Goal: Information Seeking & Learning: Learn about a topic

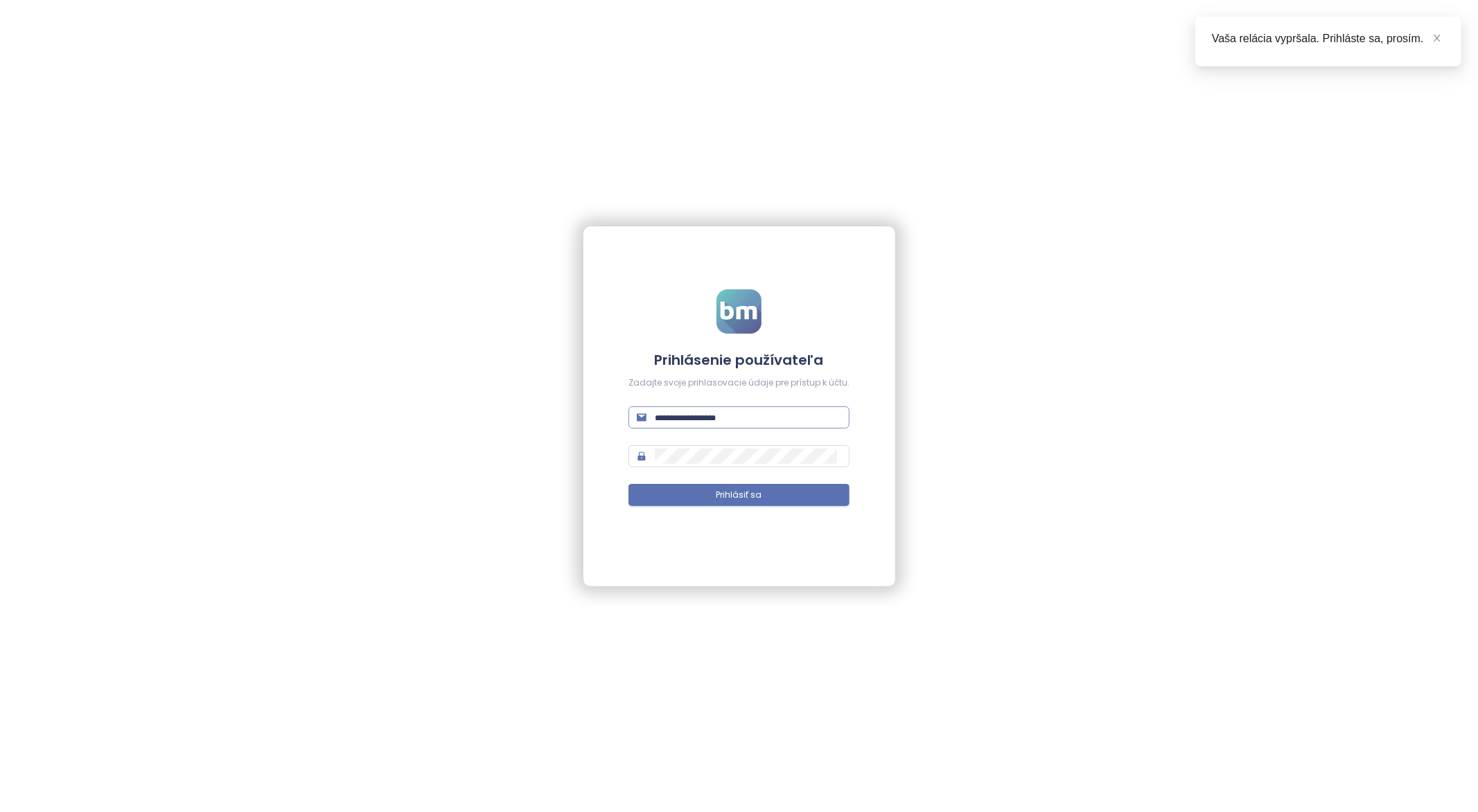
click at [749, 428] on span at bounding box center [739, 417] width 221 height 22
type input "**********"
click at [628, 484] on button "Prihlásiť sa" at bounding box center [739, 495] width 221 height 22
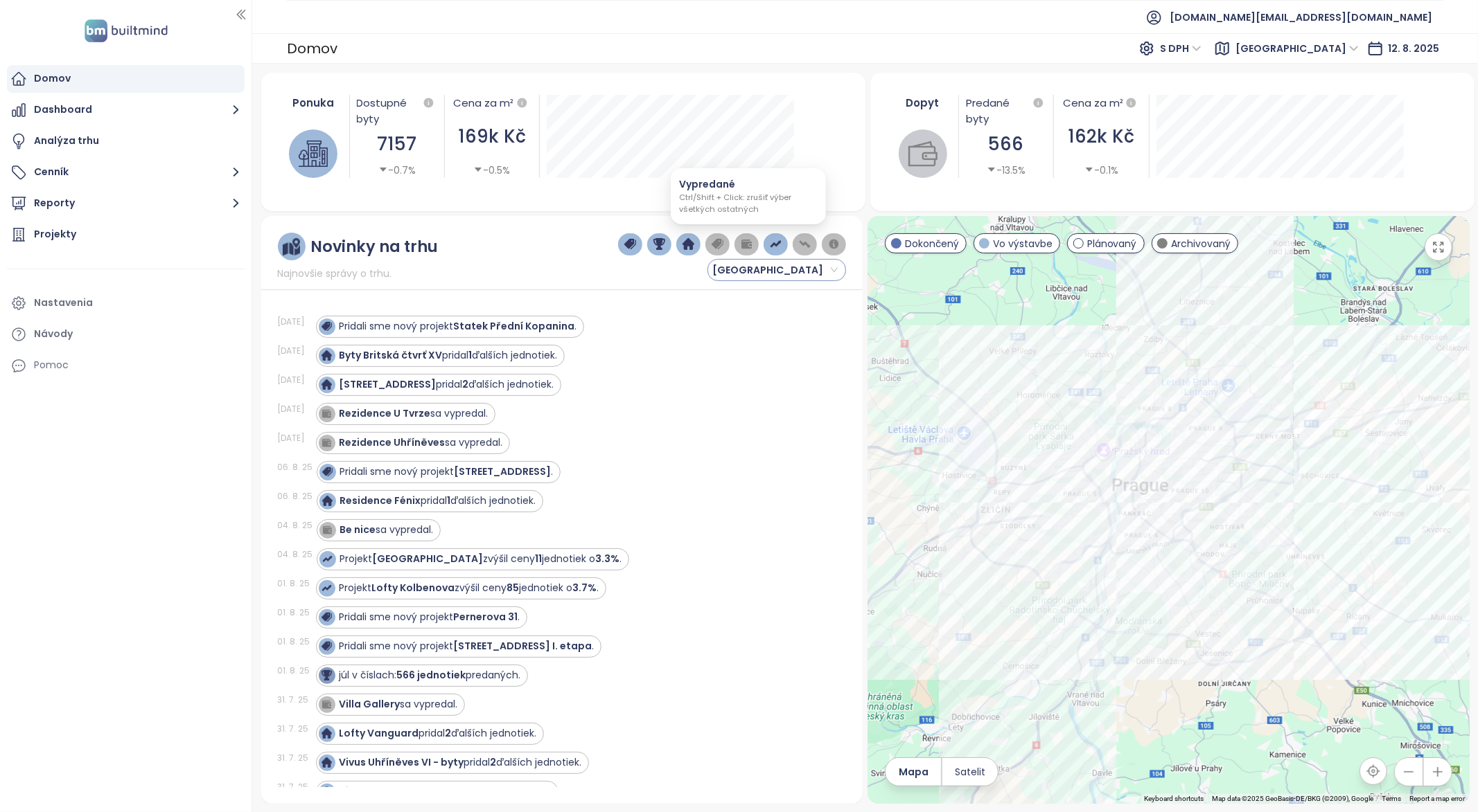
click at [791, 267] on span "Praha" at bounding box center [775, 270] width 125 height 21
click at [792, 266] on span "Praha" at bounding box center [775, 270] width 125 height 21
click at [179, 228] on div "Projekty" at bounding box center [126, 234] width 238 height 28
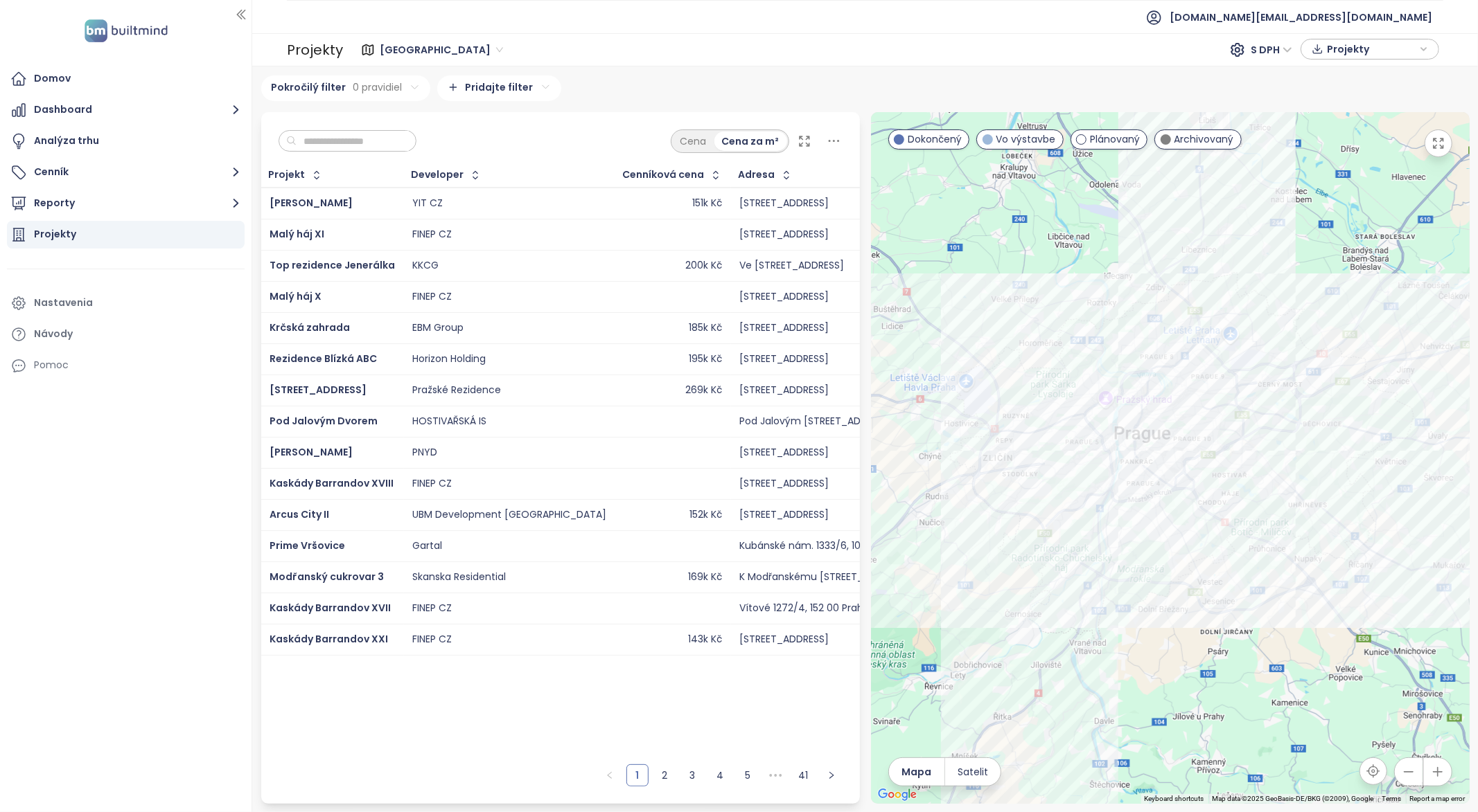
click at [809, 141] on icon at bounding box center [805, 142] width 14 height 14
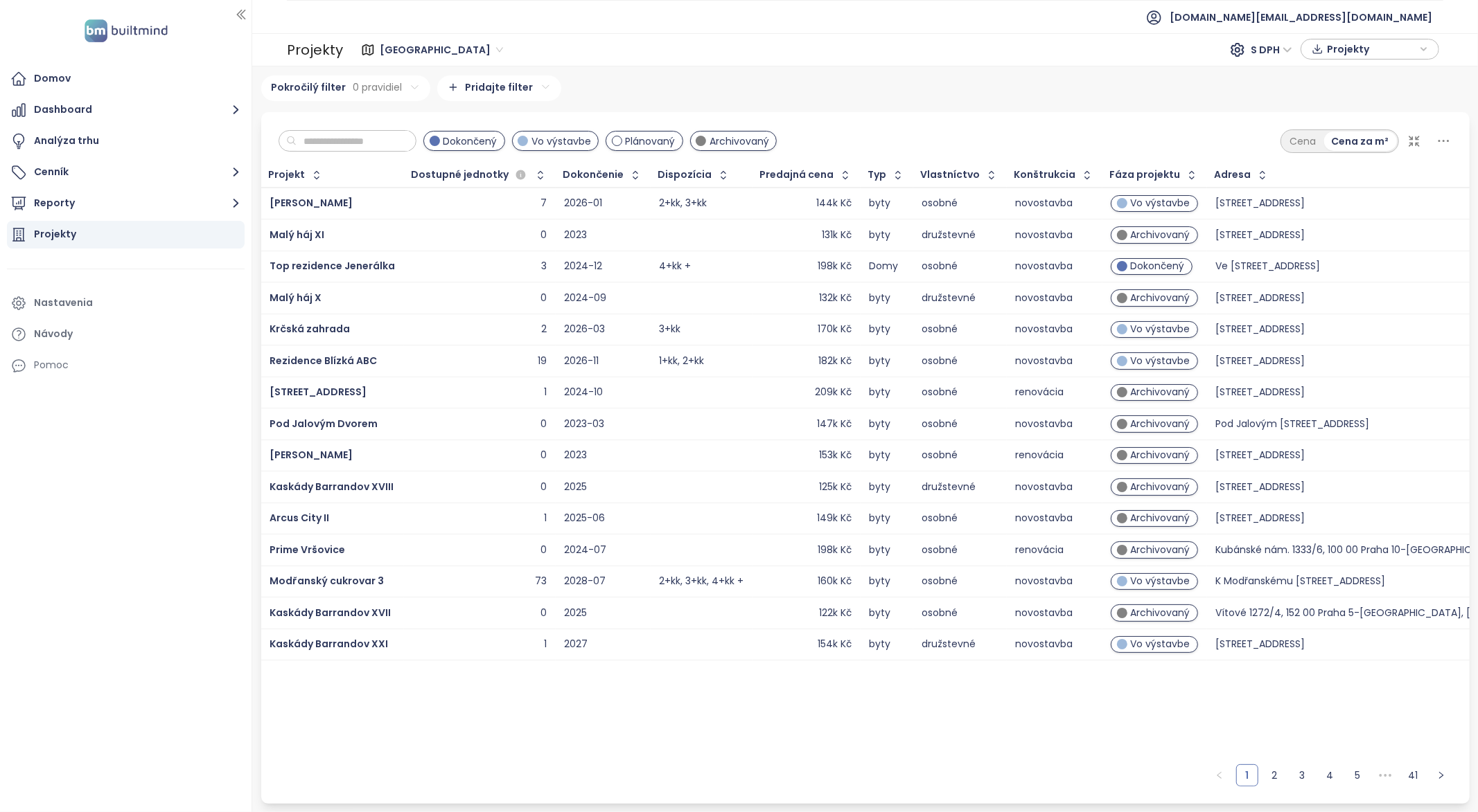
click at [1423, 142] on div "Cena Cena za m²" at bounding box center [1366, 141] width 172 height 23
click at [1419, 141] on icon at bounding box center [1414, 142] width 14 height 14
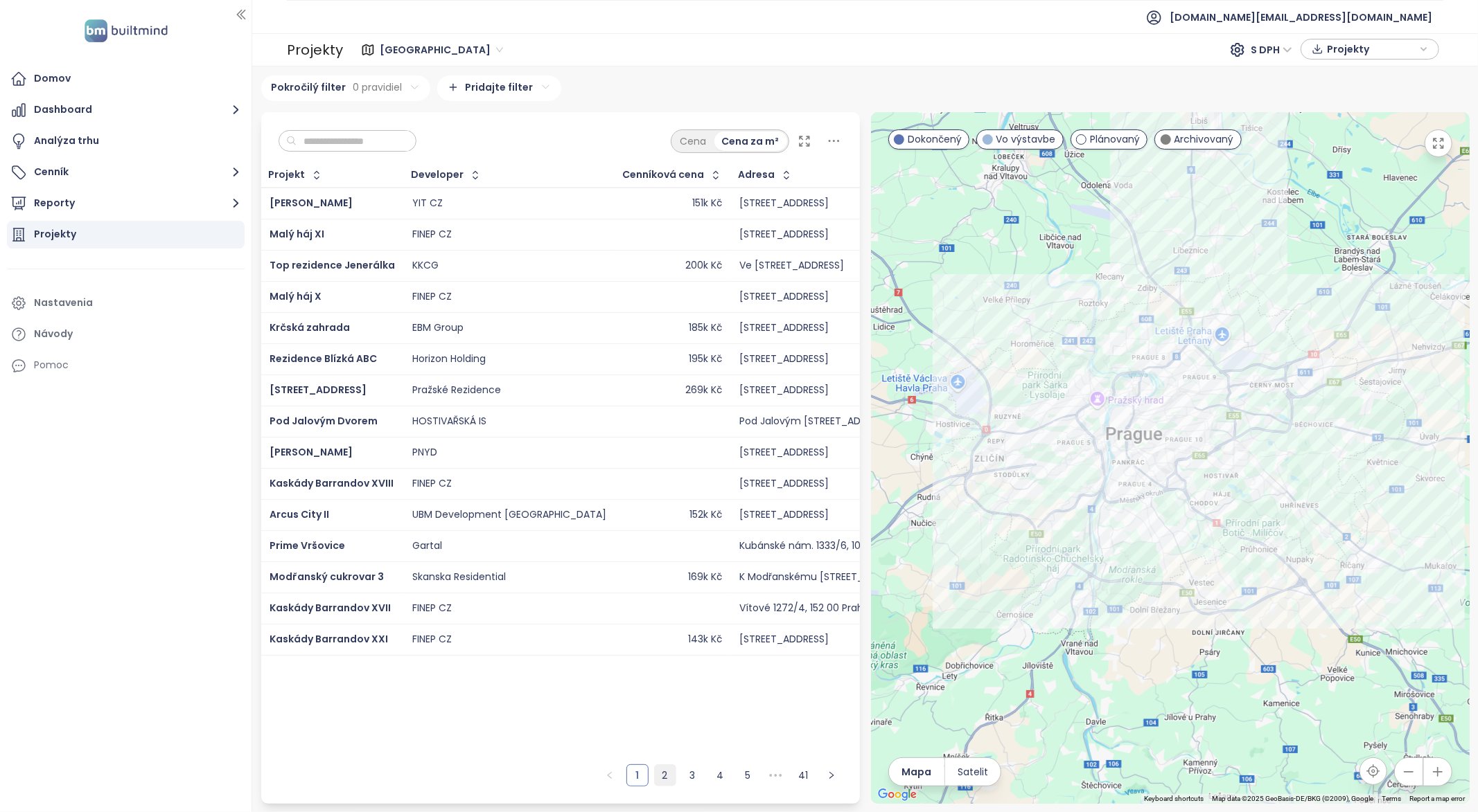
click at [666, 780] on link "2" at bounding box center [664, 775] width 21 height 21
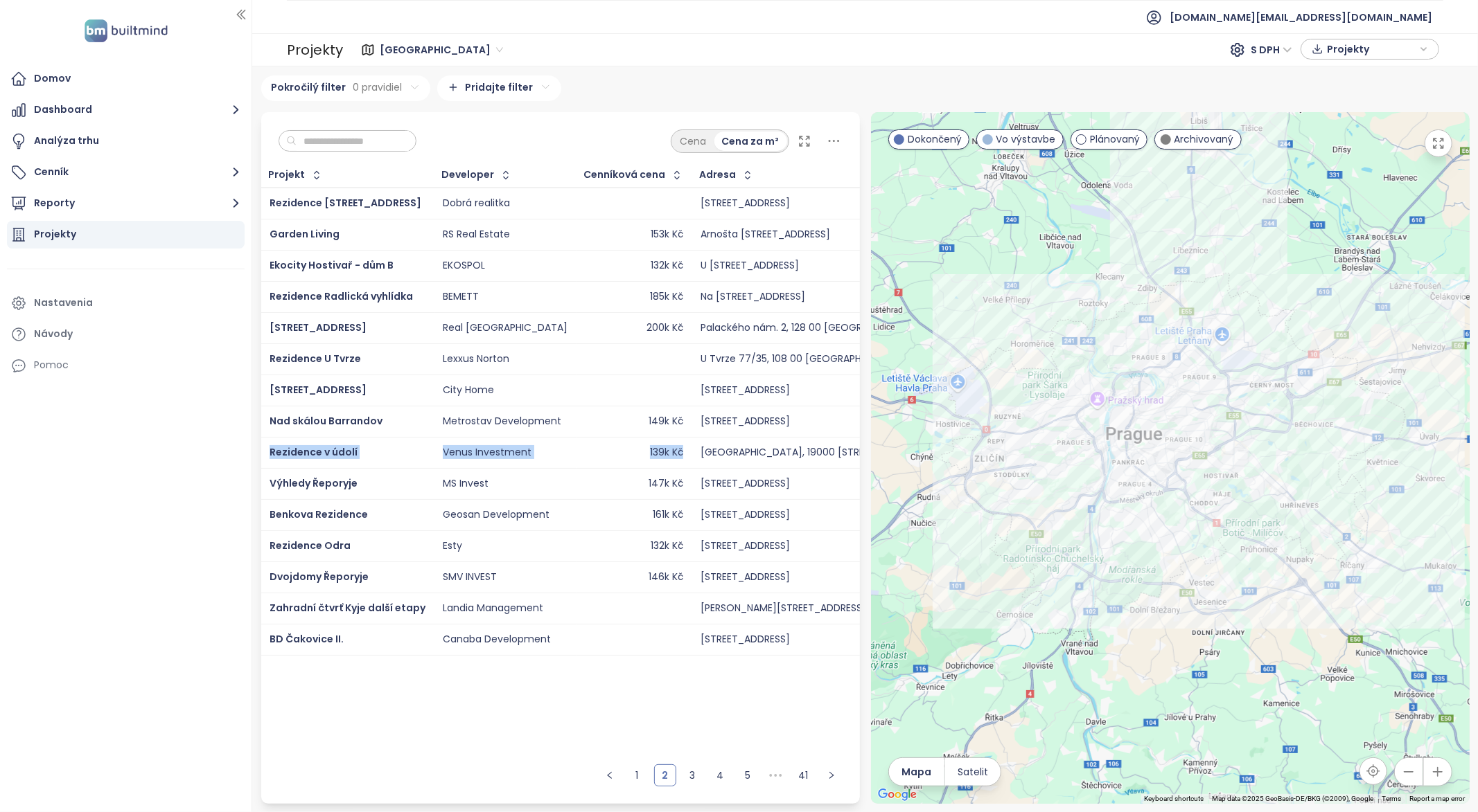
drag, startPoint x: 774, startPoint y: 324, endPoint x: 666, endPoint y: 431, distance: 152.0
click at [630, 179] on div "Cenníková cena" at bounding box center [625, 175] width 81 height 9
click at [589, 175] on div "Cenníková cena" at bounding box center [625, 175] width 81 height 9
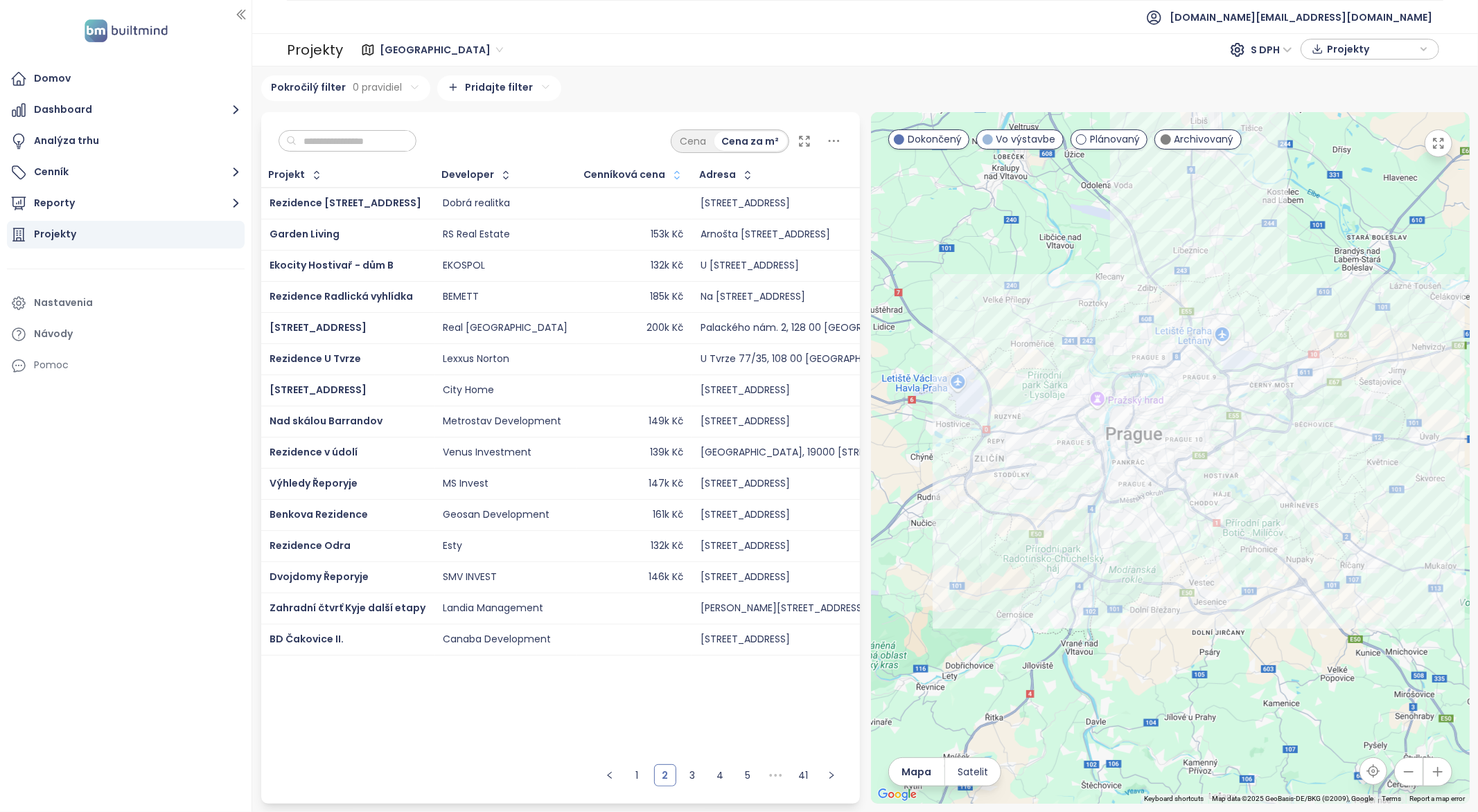
click at [670, 173] on icon "button" at bounding box center [677, 176] width 14 height 14
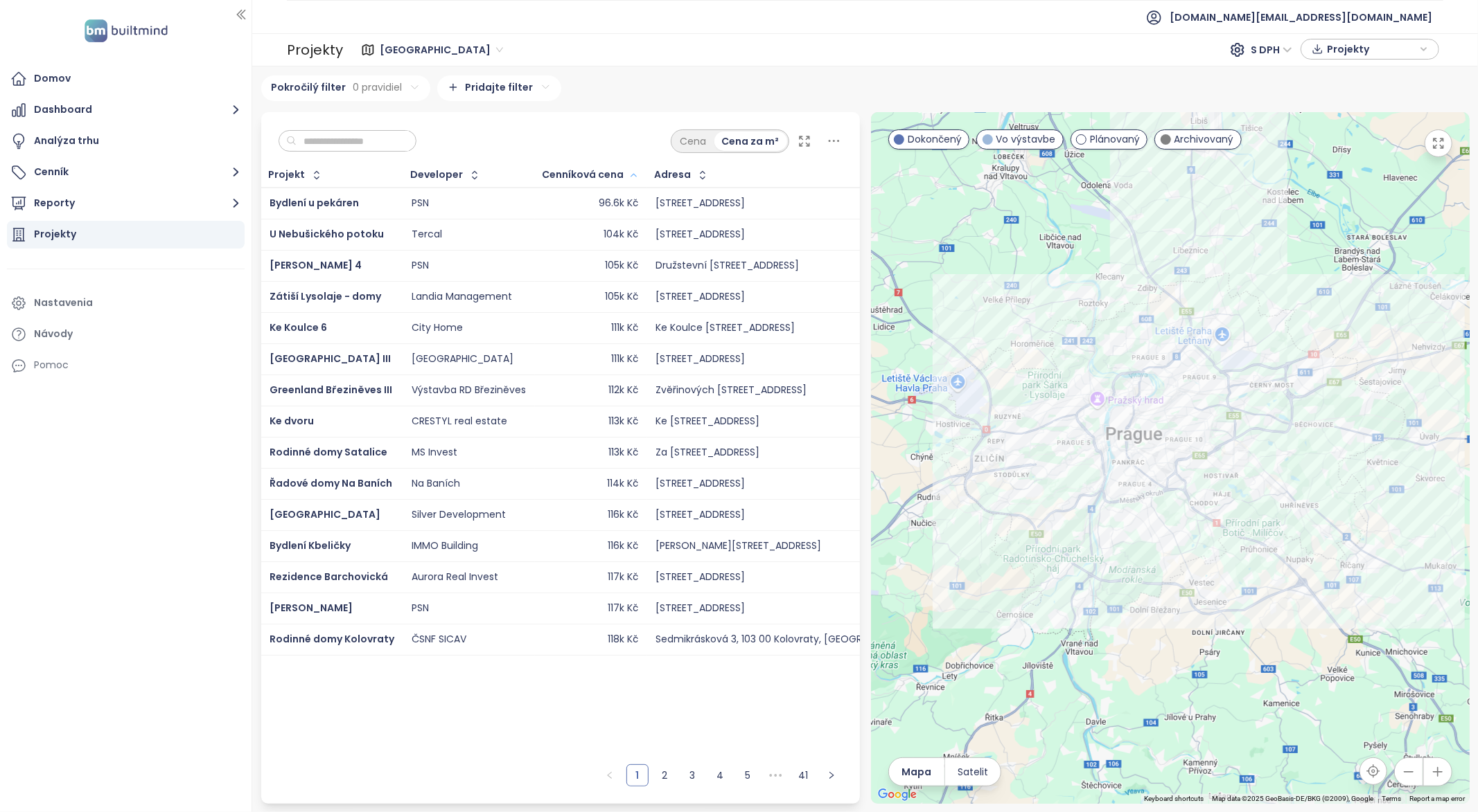
click at [572, 179] on div "Cenníková cena" at bounding box center [583, 175] width 81 height 9
click at [632, 177] on icon "button" at bounding box center [633, 175] width 11 height 16
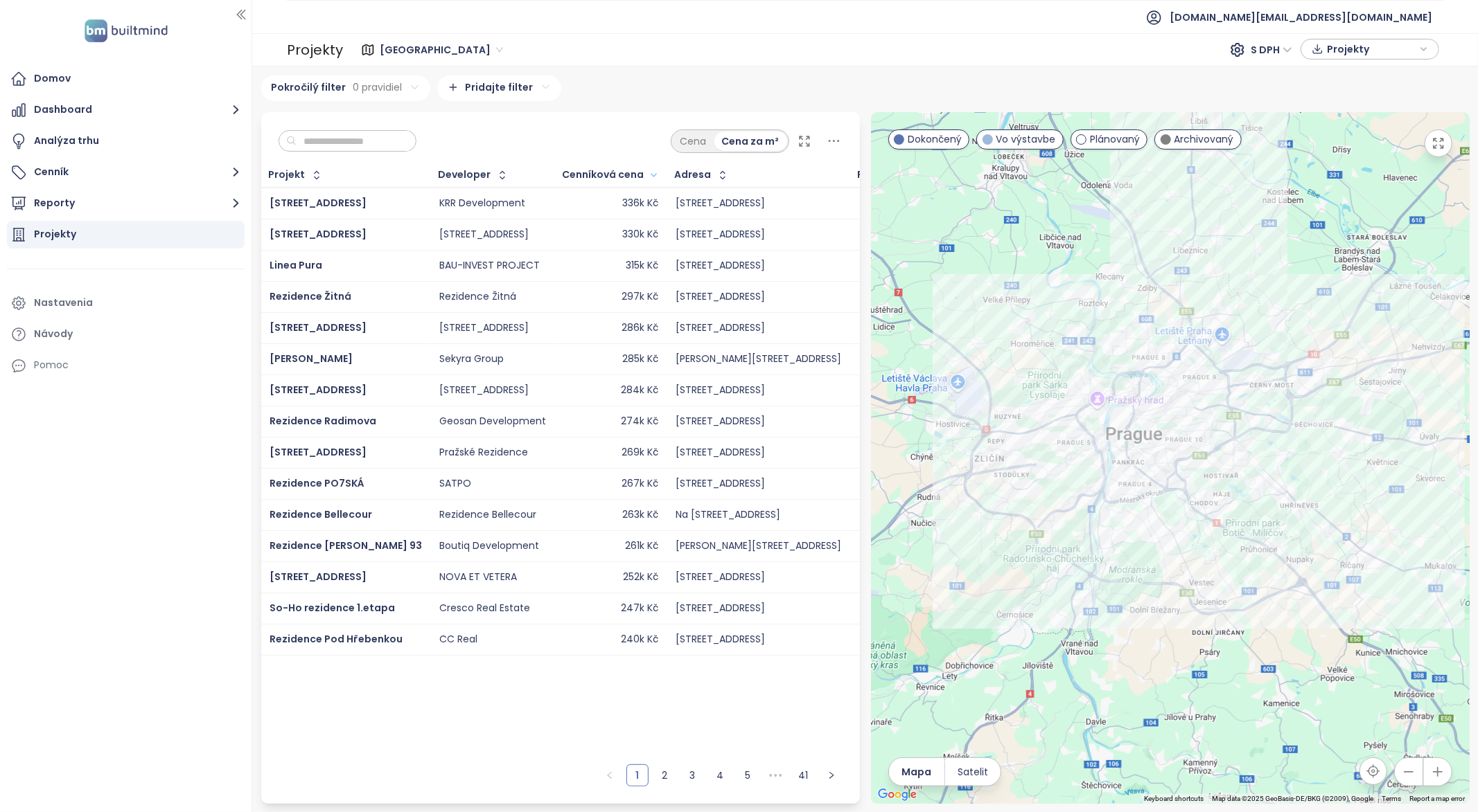
click at [632, 177] on div "Cenníková cena" at bounding box center [611, 175] width 111 height 22
click at [649, 170] on icon "button" at bounding box center [654, 175] width 11 height 16
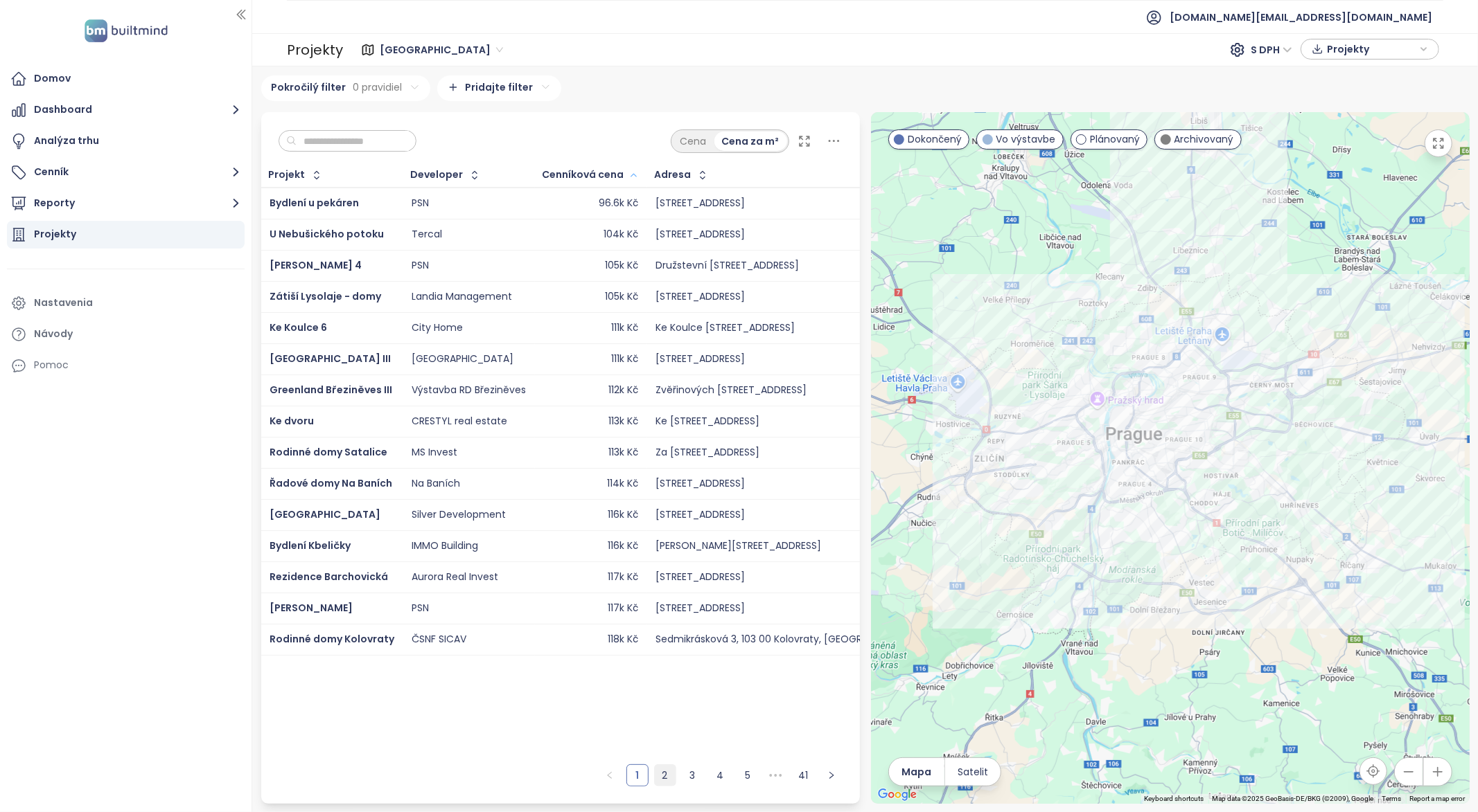
click at [666, 776] on link "2" at bounding box center [664, 775] width 21 height 21
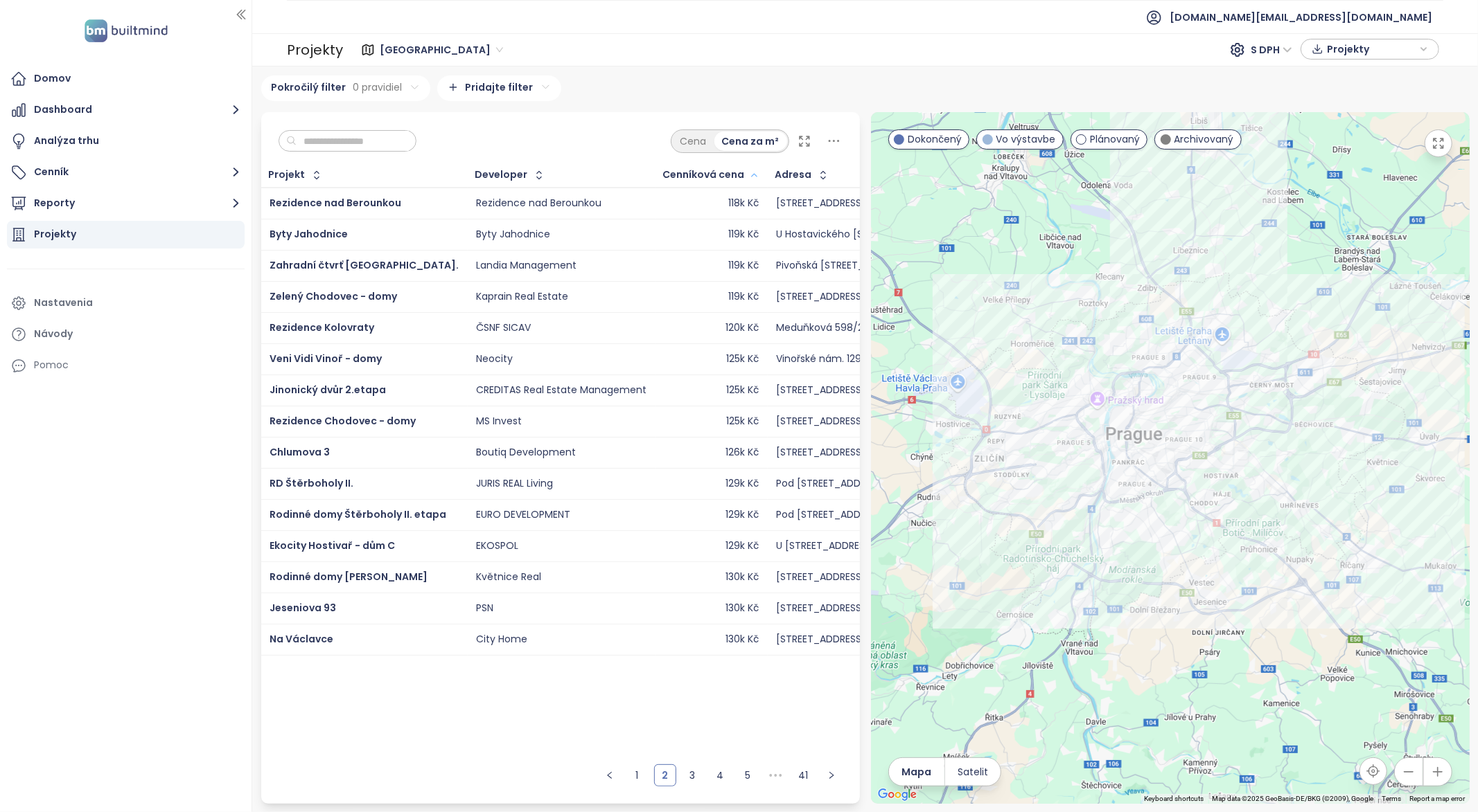
click at [835, 140] on icon at bounding box center [834, 141] width 17 height 17
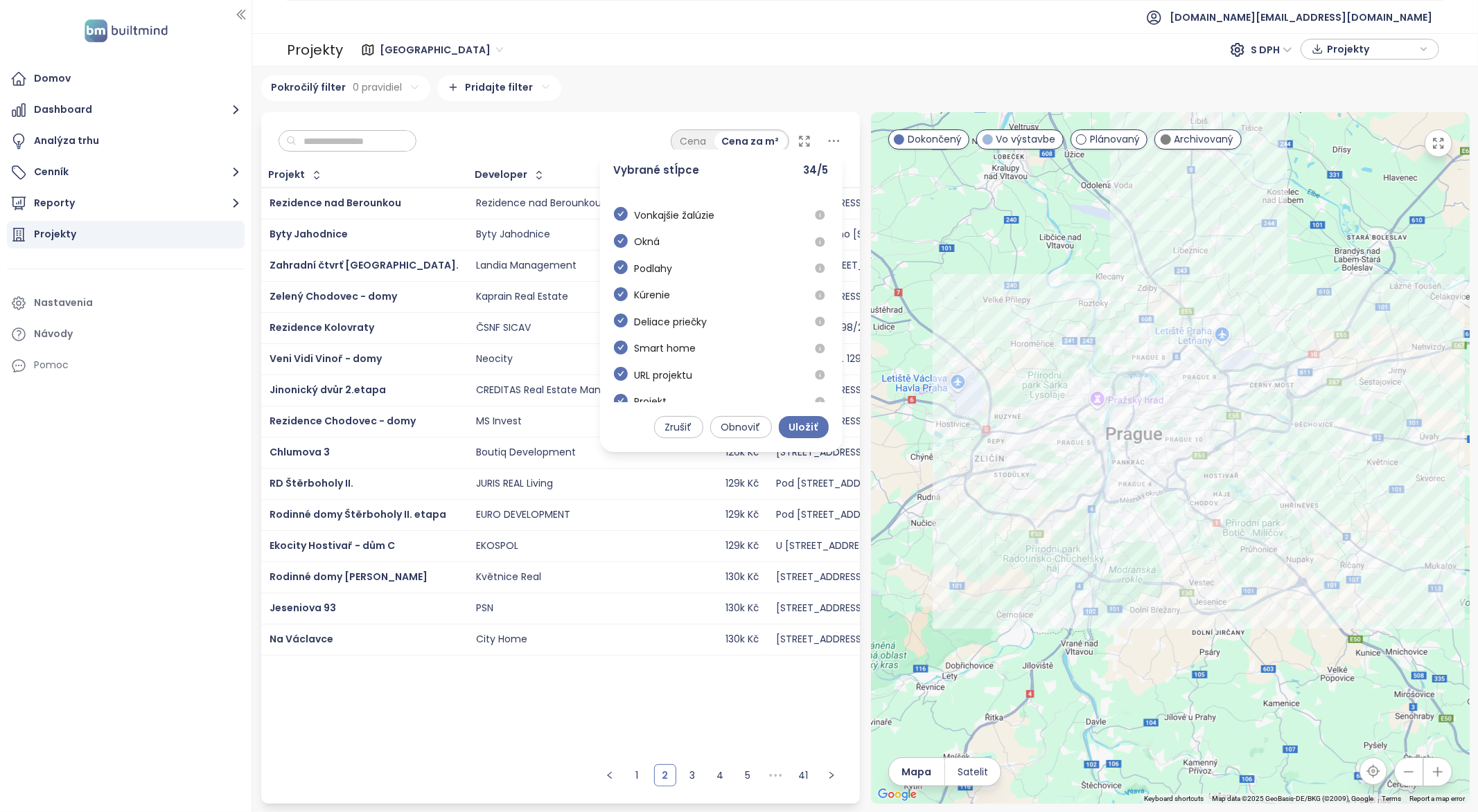
scroll to position [590, 0]
click at [620, 302] on icon "check-circle" at bounding box center [621, 305] width 14 height 14
click at [620, 321] on div "Podlahy" at bounding box center [643, 311] width 59 height 27
click at [620, 326] on icon "check-circle" at bounding box center [621, 332] width 14 height 14
click at [620, 357] on icon "check-circle" at bounding box center [621, 358] width 14 height 14
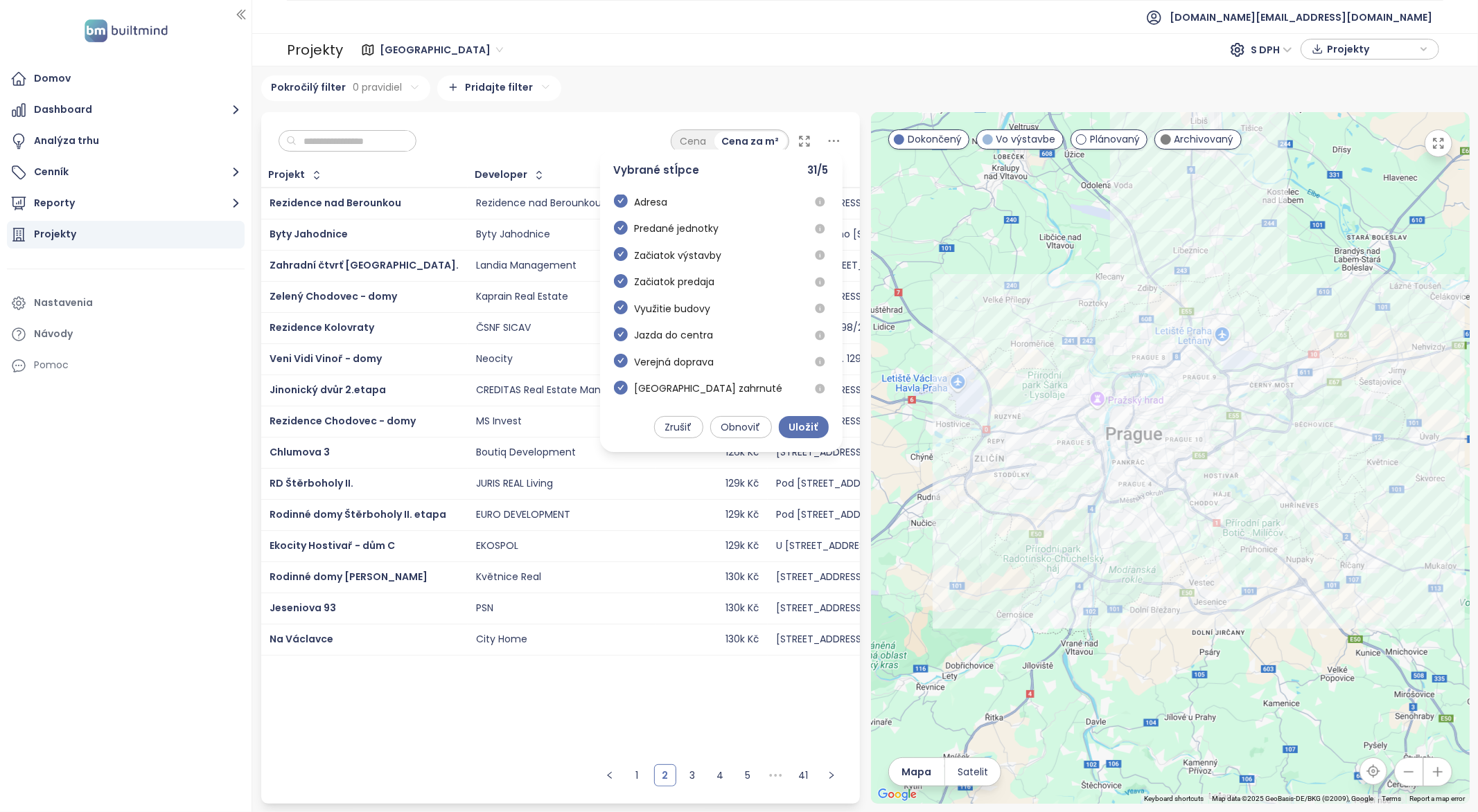
scroll to position [0, 0]
click at [623, 198] on icon "check-circle" at bounding box center [621, 202] width 14 height 14
click at [621, 217] on div "Adresa" at bounding box center [641, 208] width 54 height 27
click at [624, 232] on icon "check-circle" at bounding box center [621, 229] width 14 height 14
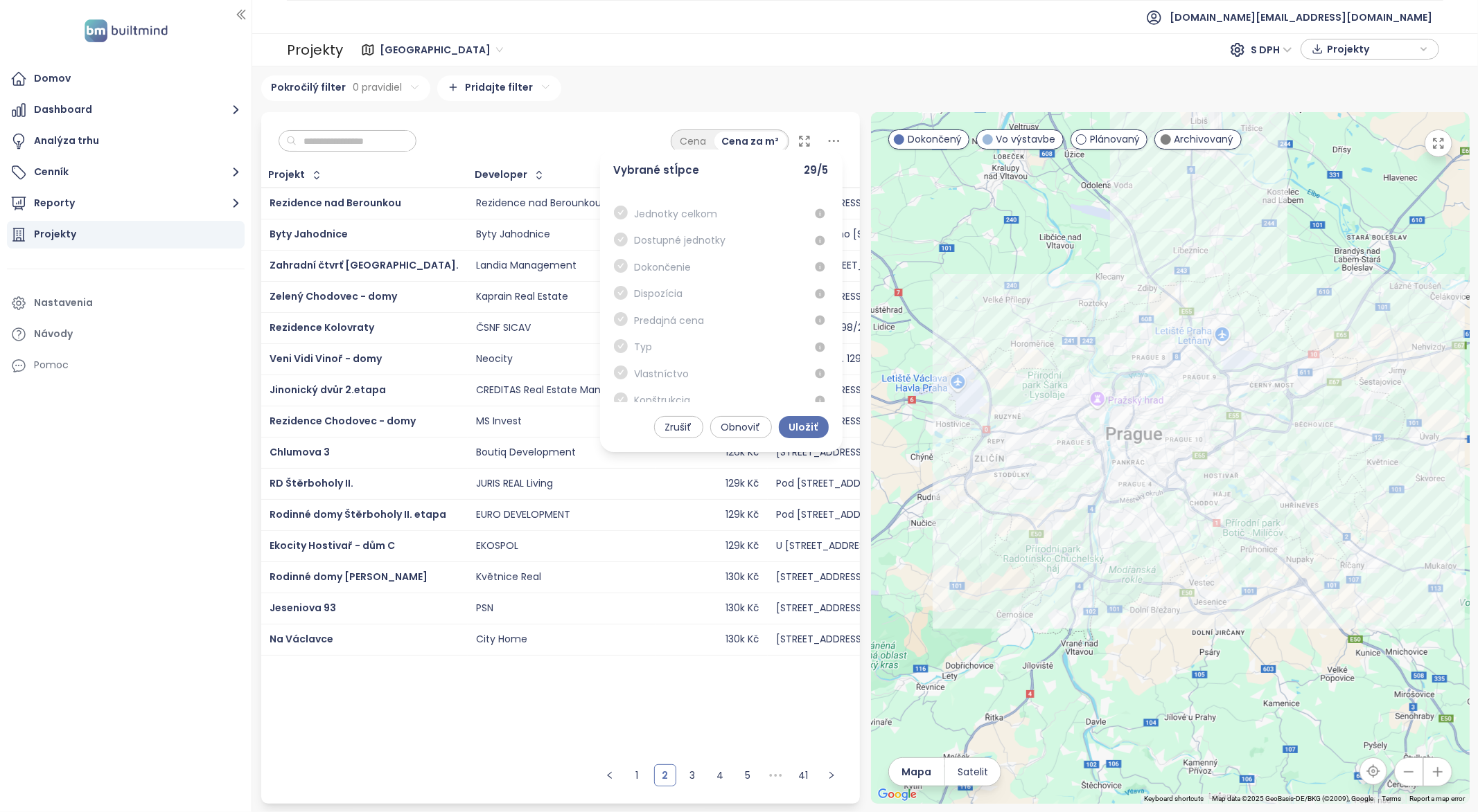
scroll to position [911, 0]
click at [625, 360] on span at bounding box center [621, 358] width 14 height 16
click at [620, 357] on span at bounding box center [621, 358] width 14 height 16
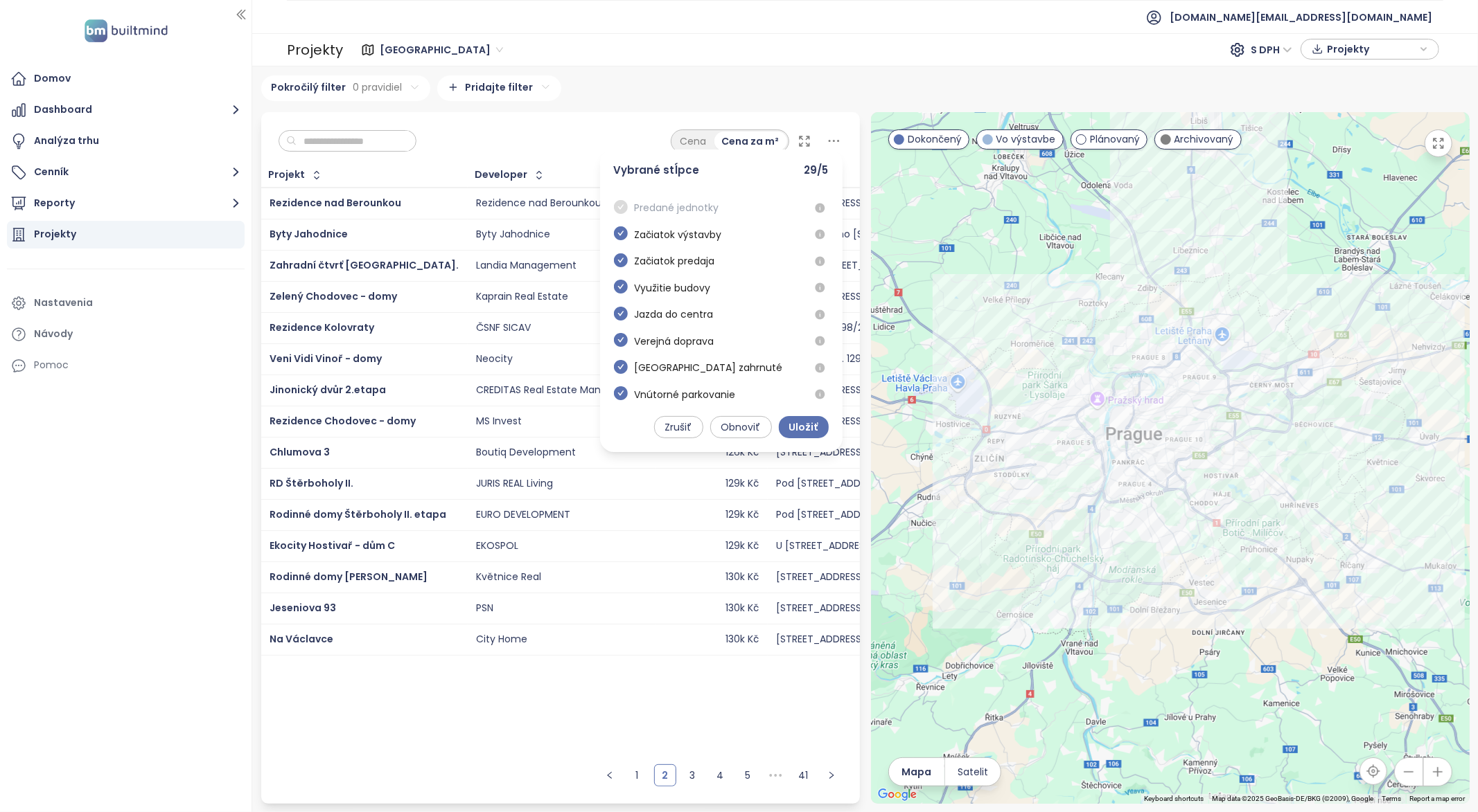
scroll to position [0, 0]
click at [812, 135] on div "Cena Cena za m² Vybrané stĺpce 29 / 5 Adresa Predané jednotky Začiatok výstavby…" at bounding box center [756, 141] width 172 height 23
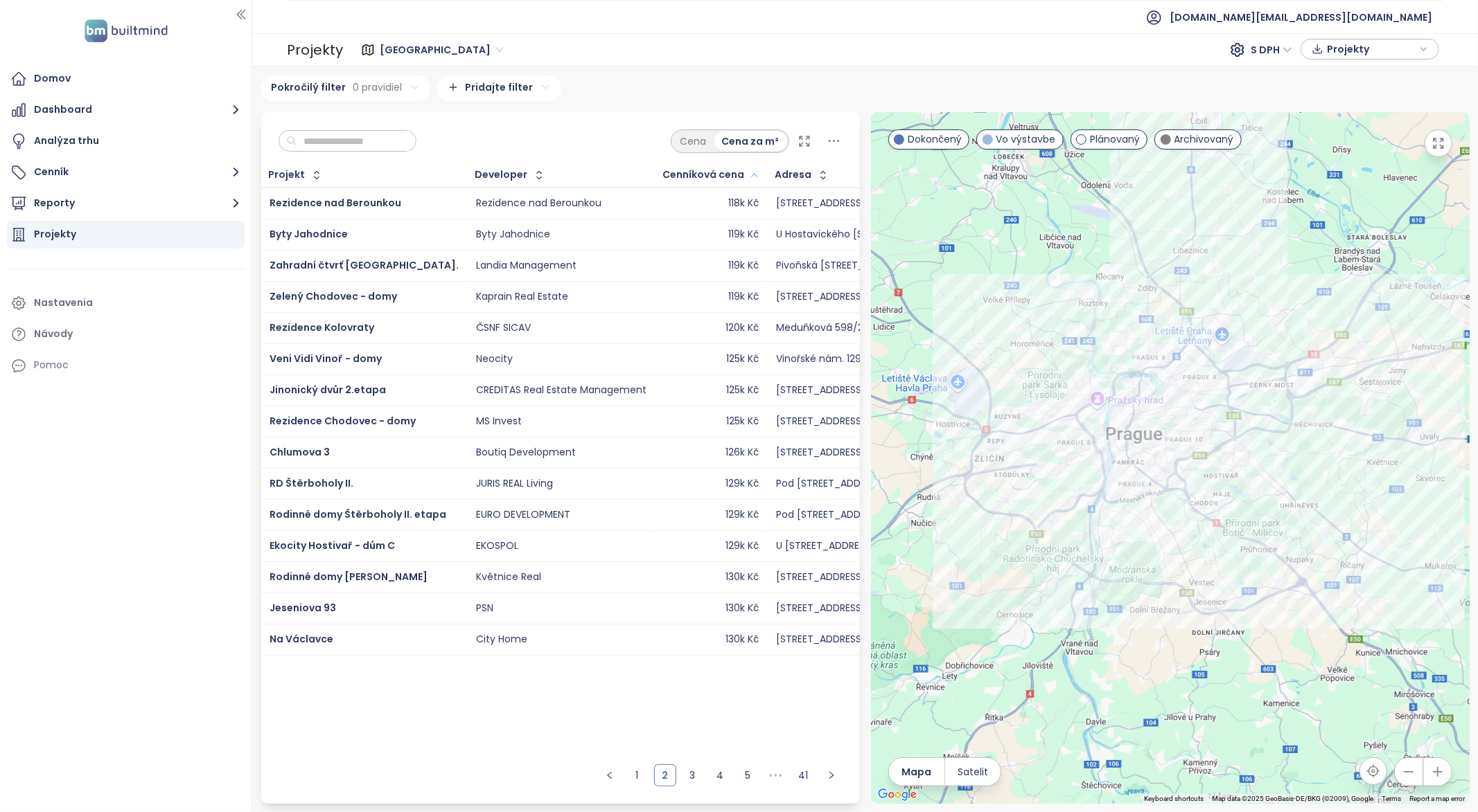
click at [810, 141] on icon at bounding box center [805, 142] width 14 height 14
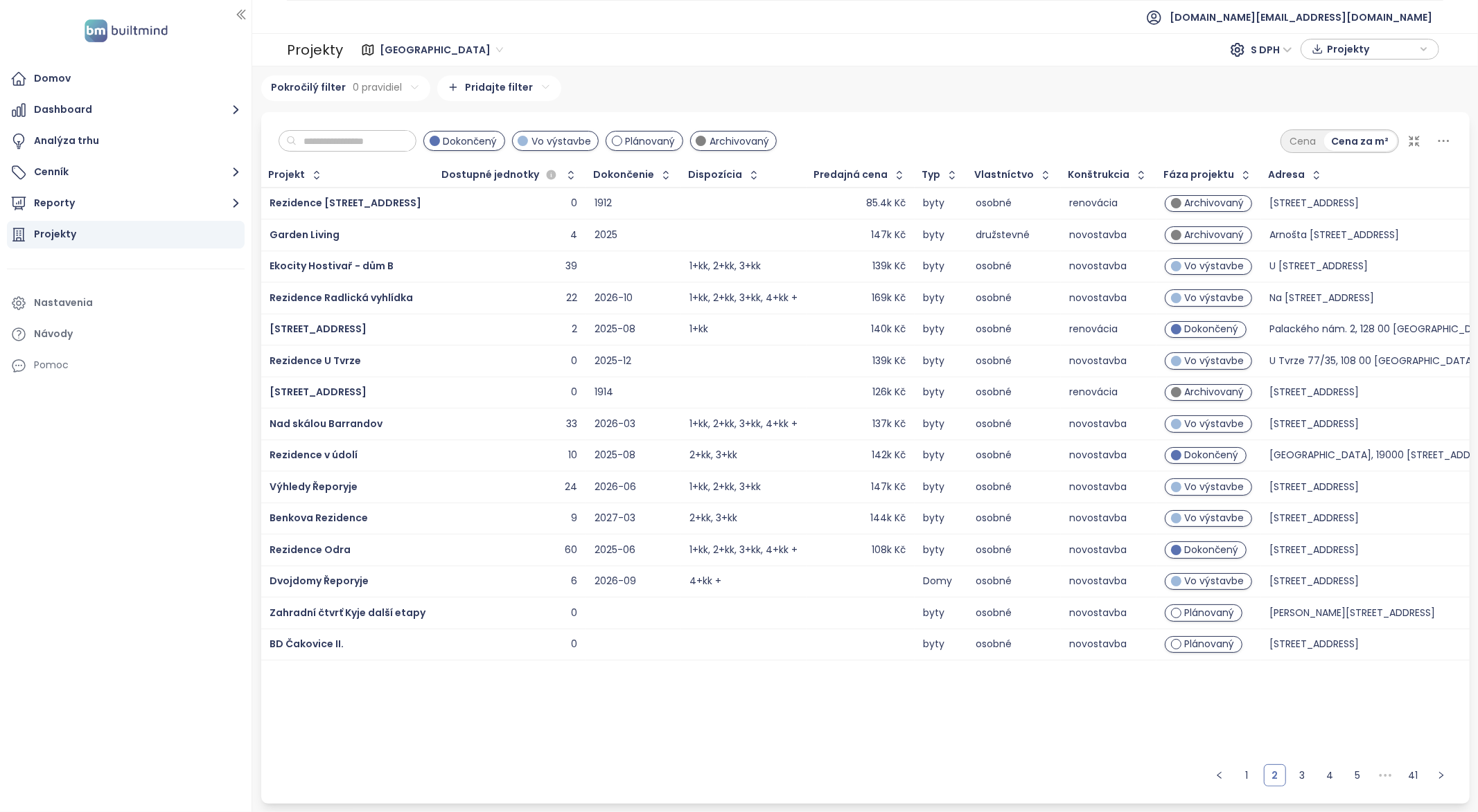
click at [1435, 139] on icon at bounding box center [1443, 141] width 17 height 17
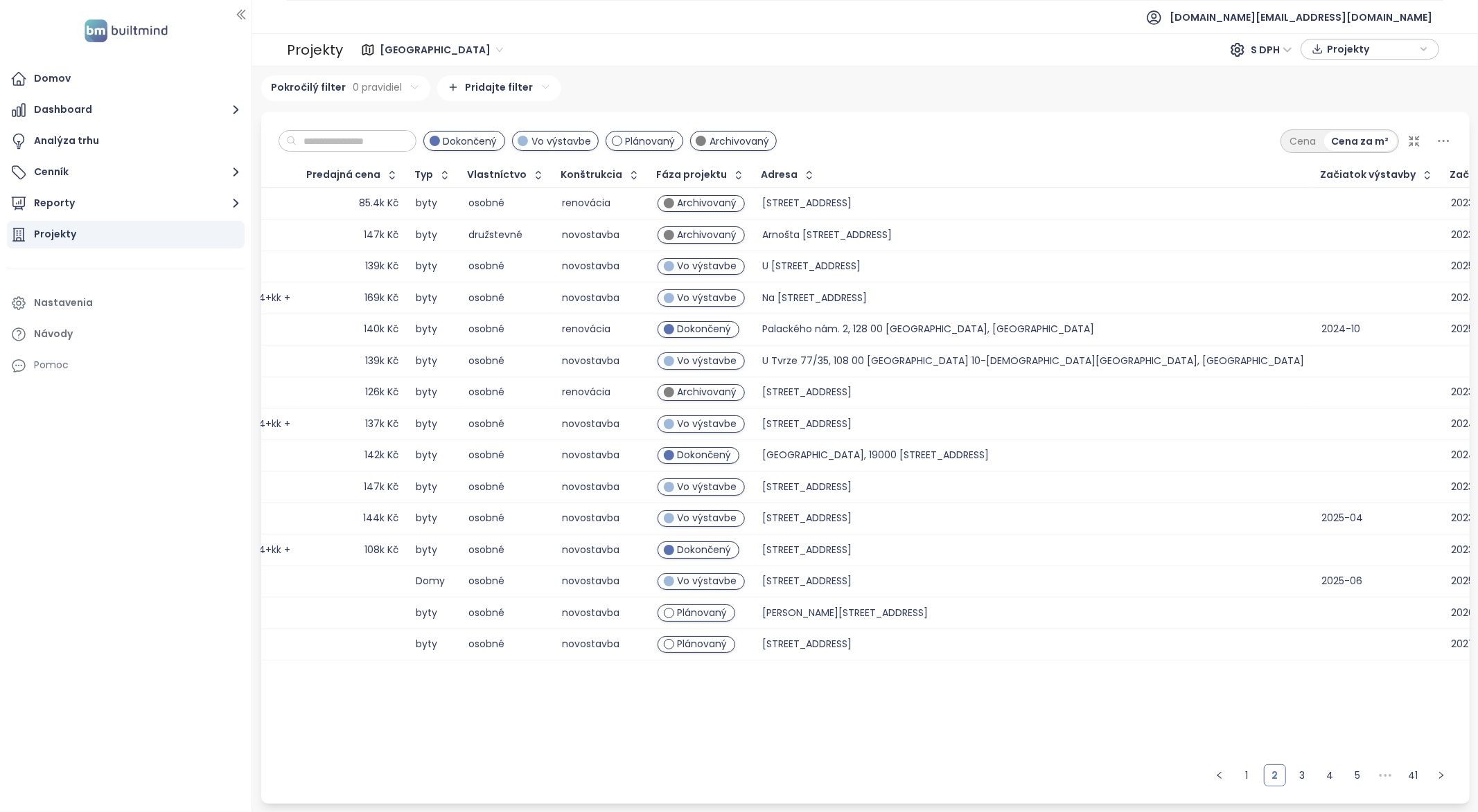
scroll to position [0, 506]
click at [1458, 142] on div "Dokončený Vo výstavbe Plánovaný Archivovaný Cena Cena za m²" at bounding box center [865, 137] width 1208 height 51
click at [1440, 143] on icon at bounding box center [1443, 141] width 17 height 17
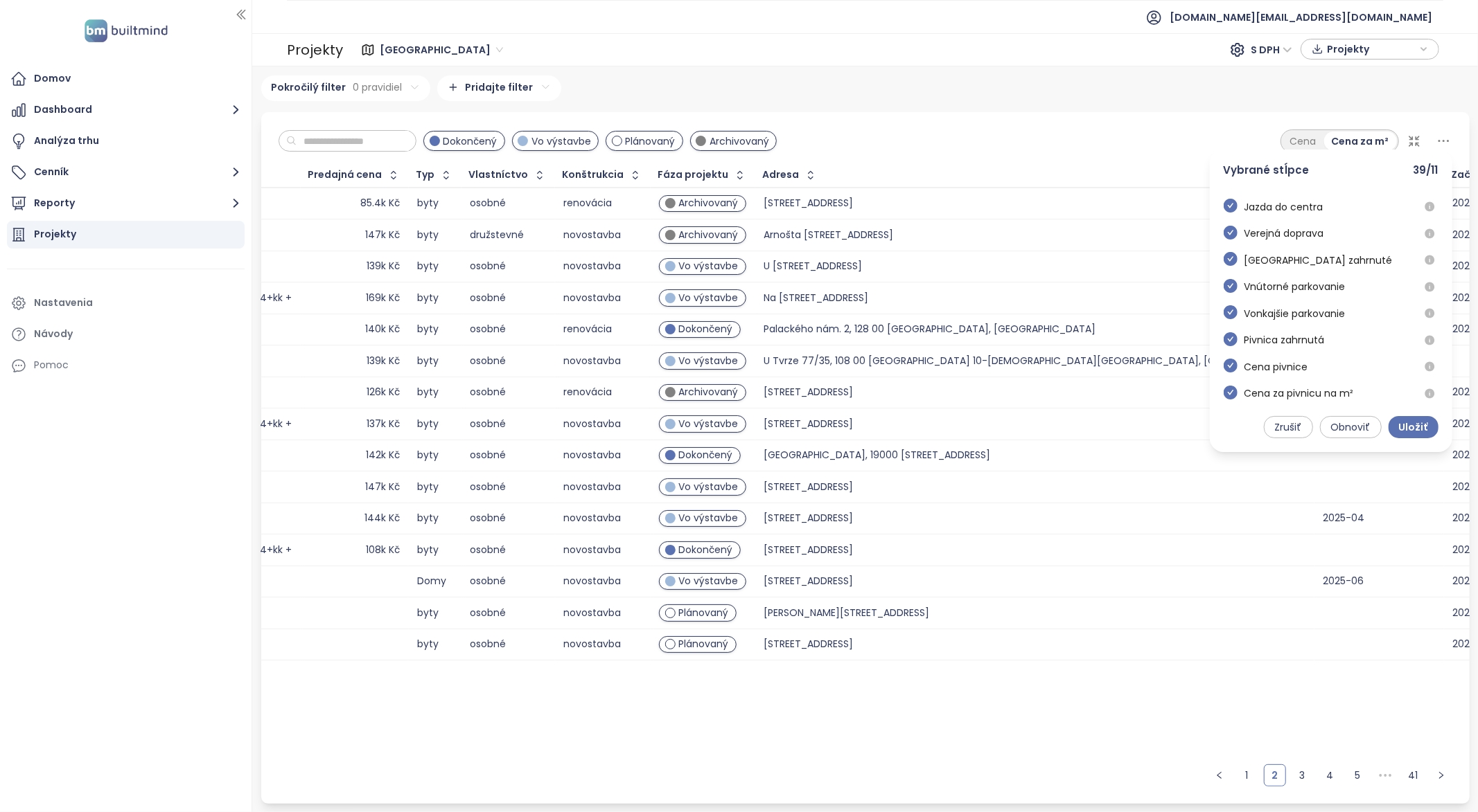
scroll to position [28, 0]
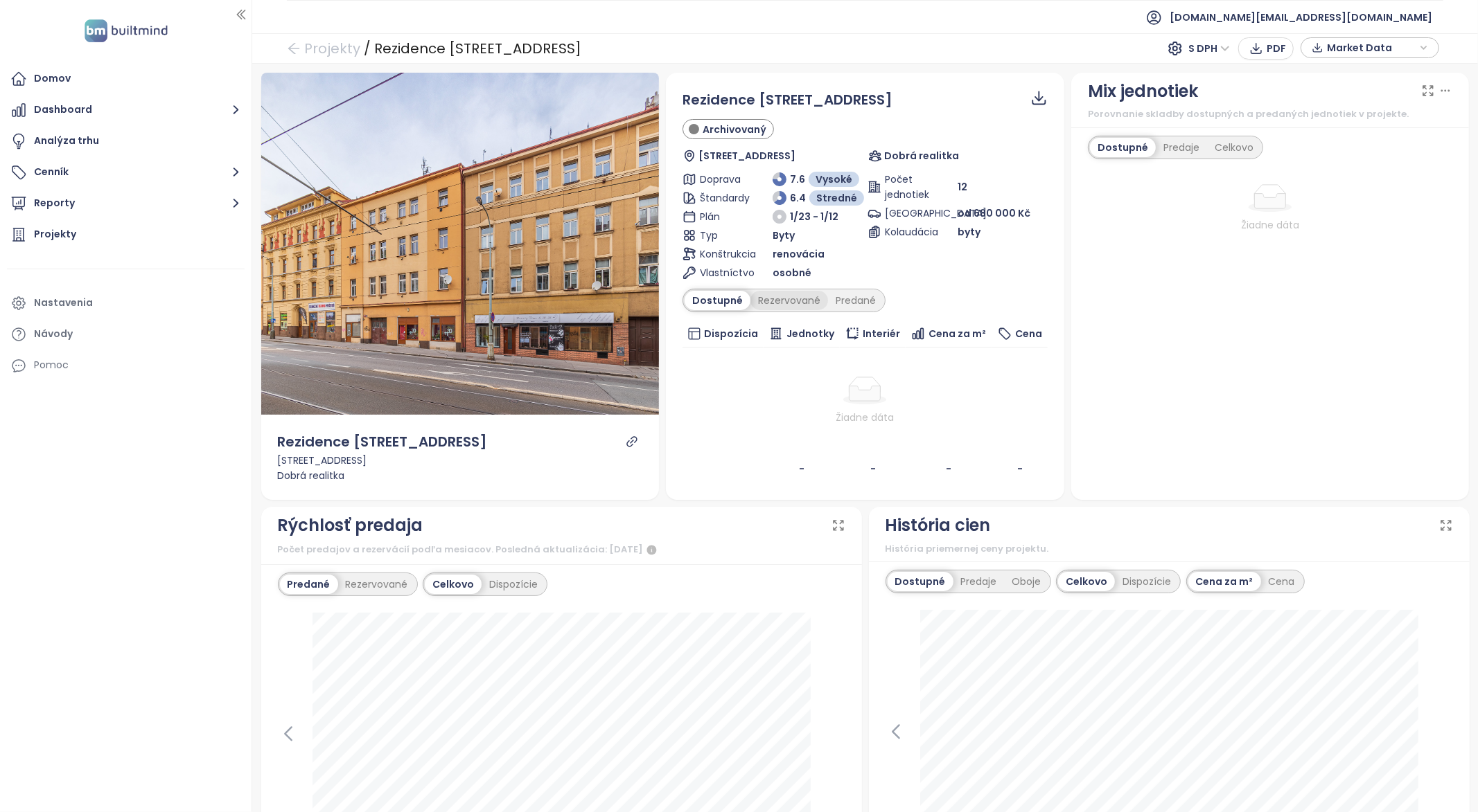
click at [792, 306] on div "Rezervované" at bounding box center [789, 300] width 78 height 19
click at [847, 302] on div "Predané" at bounding box center [855, 300] width 55 height 19
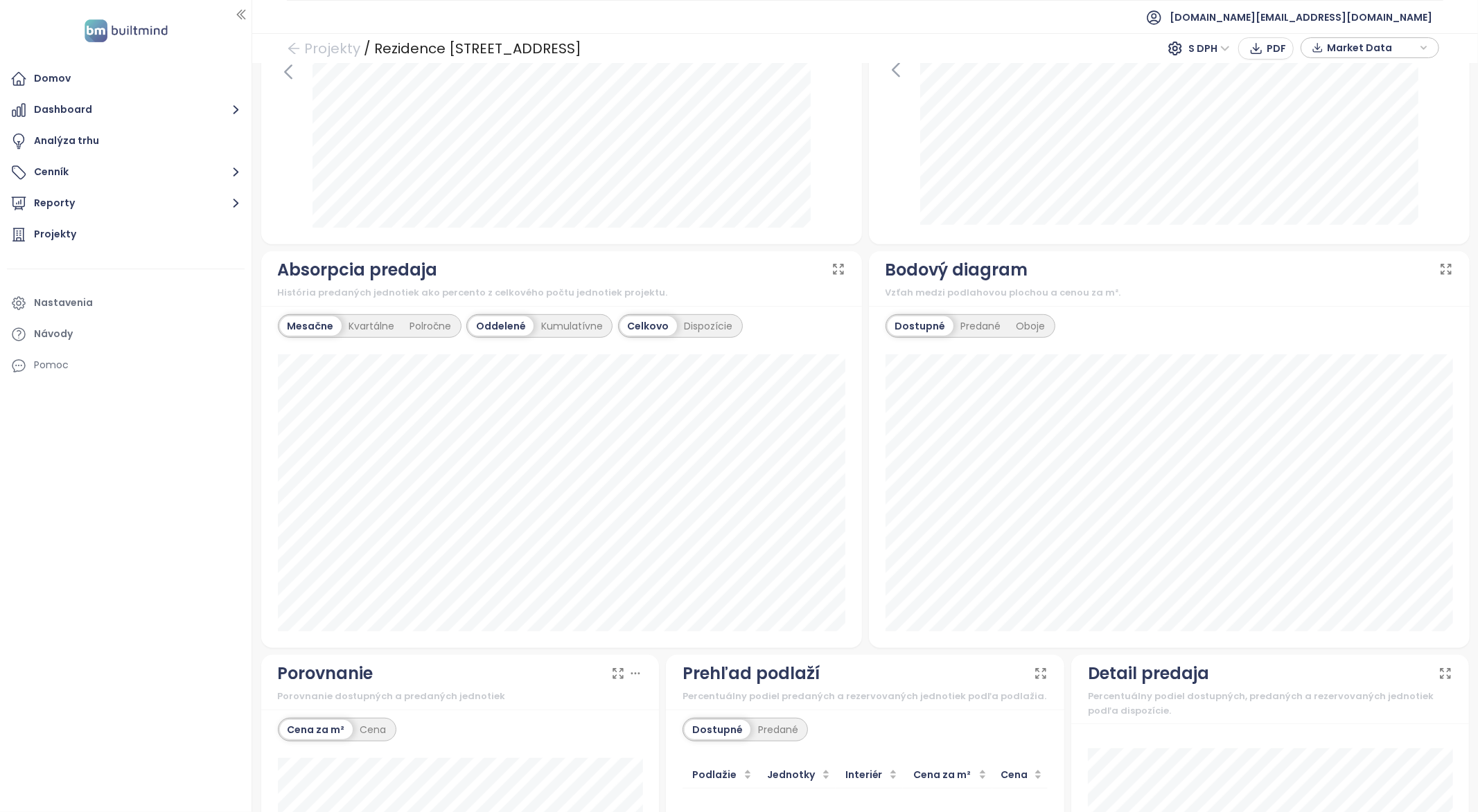
scroll to position [887, 0]
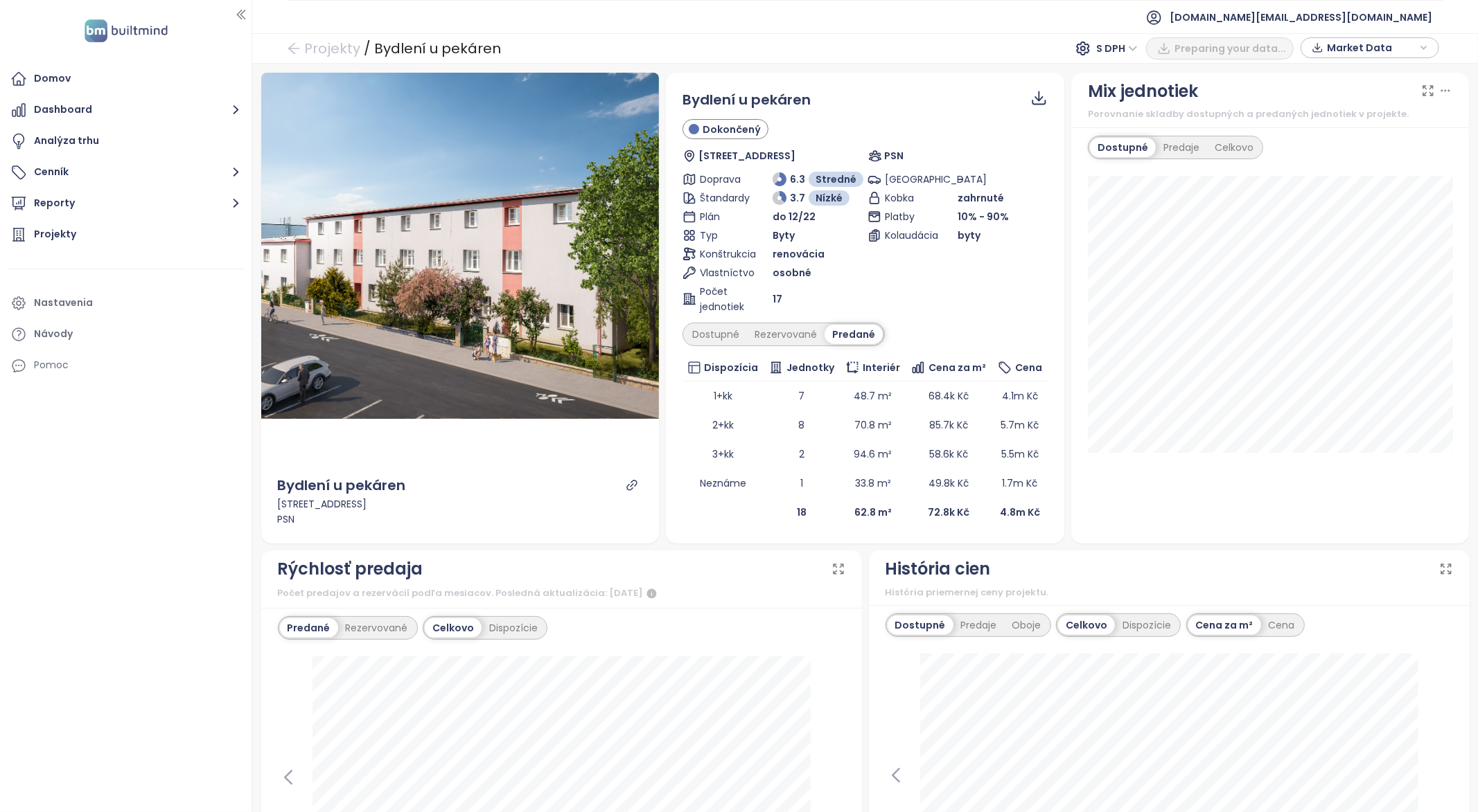
click at [739, 346] on div "Bydlení u pekáren Dokončený U [STREET_ADDRESS] PSN Doprava 6.3 Stredné Štandard…" at bounding box center [865, 308] width 365 height 438
click at [707, 334] on div "Dostupné" at bounding box center [716, 334] width 62 height 19
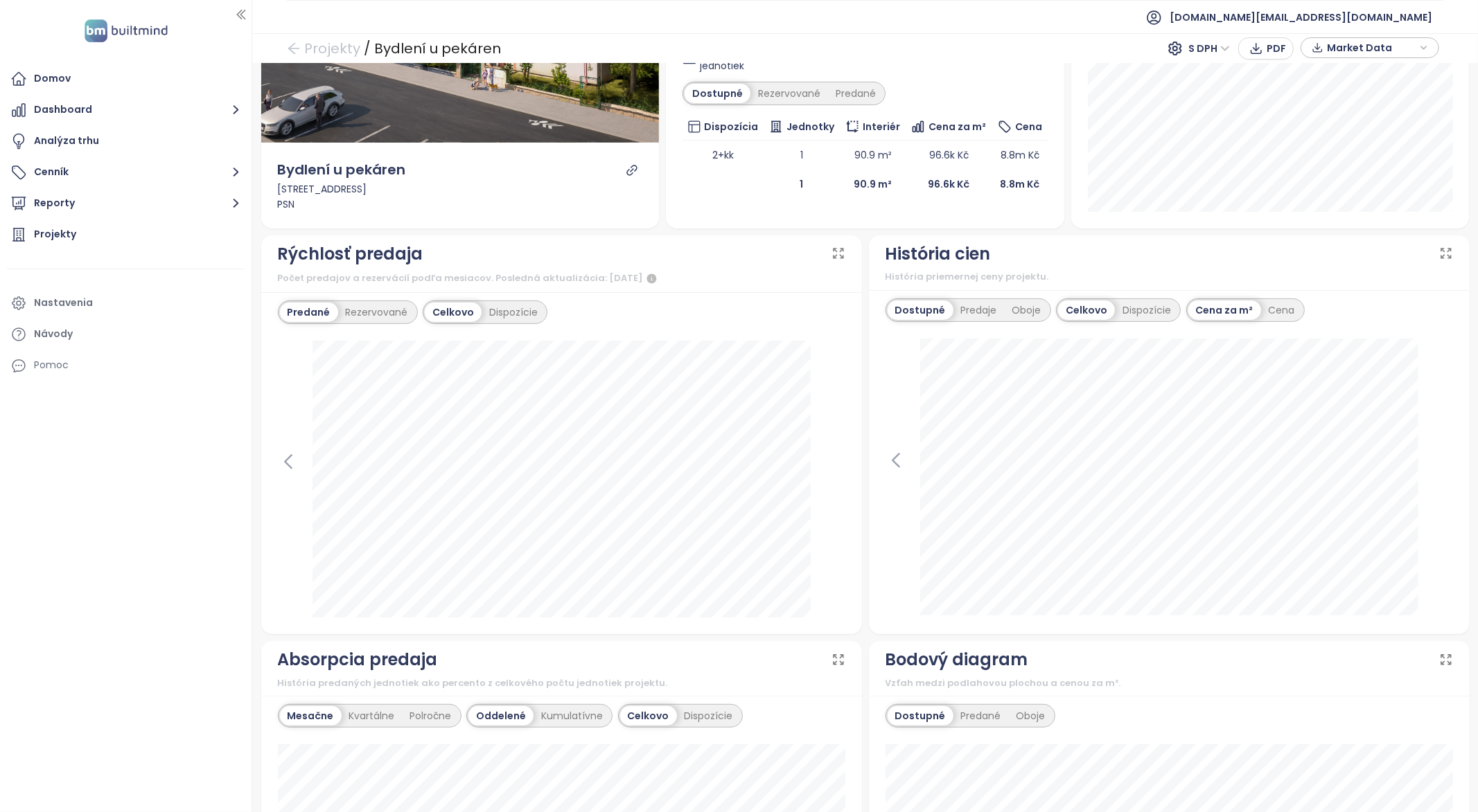
scroll to position [723, 0]
